Goal: Entertainment & Leisure: Consume media (video, audio)

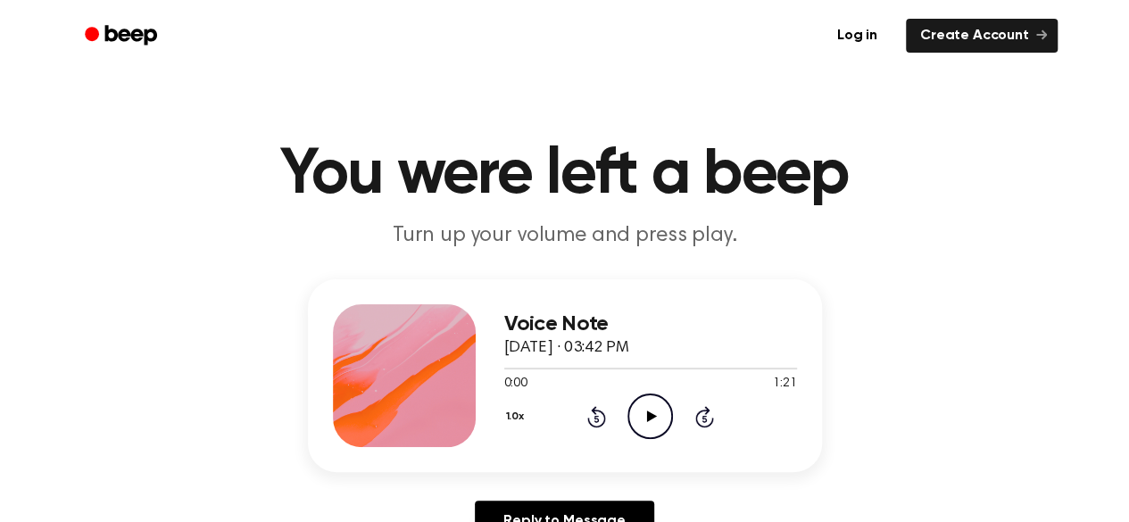
click at [655, 424] on icon "Play Audio" at bounding box center [650, 417] width 46 height 46
click at [589, 428] on div "1.0x Rewind 5 seconds Pause Audio Skip 5 seconds" at bounding box center [650, 417] width 293 height 46
click at [597, 422] on icon "Rewind 5 seconds" at bounding box center [596, 416] width 20 height 23
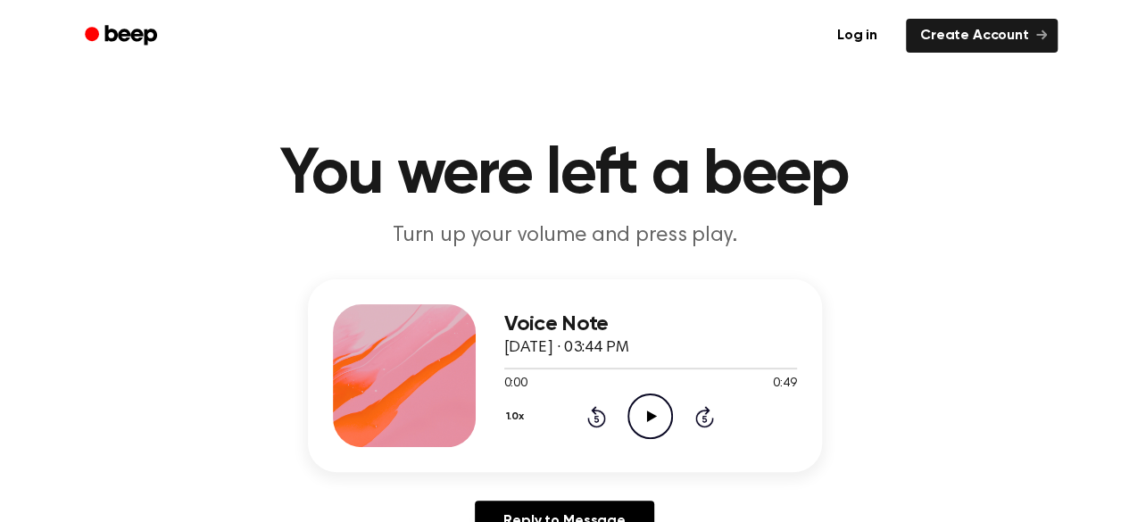
click at [652, 424] on icon "Play Audio" at bounding box center [650, 417] width 46 height 46
click at [652, 410] on icon "Play Audio" at bounding box center [650, 417] width 46 height 46
